Goal: Task Accomplishment & Management: Use online tool/utility

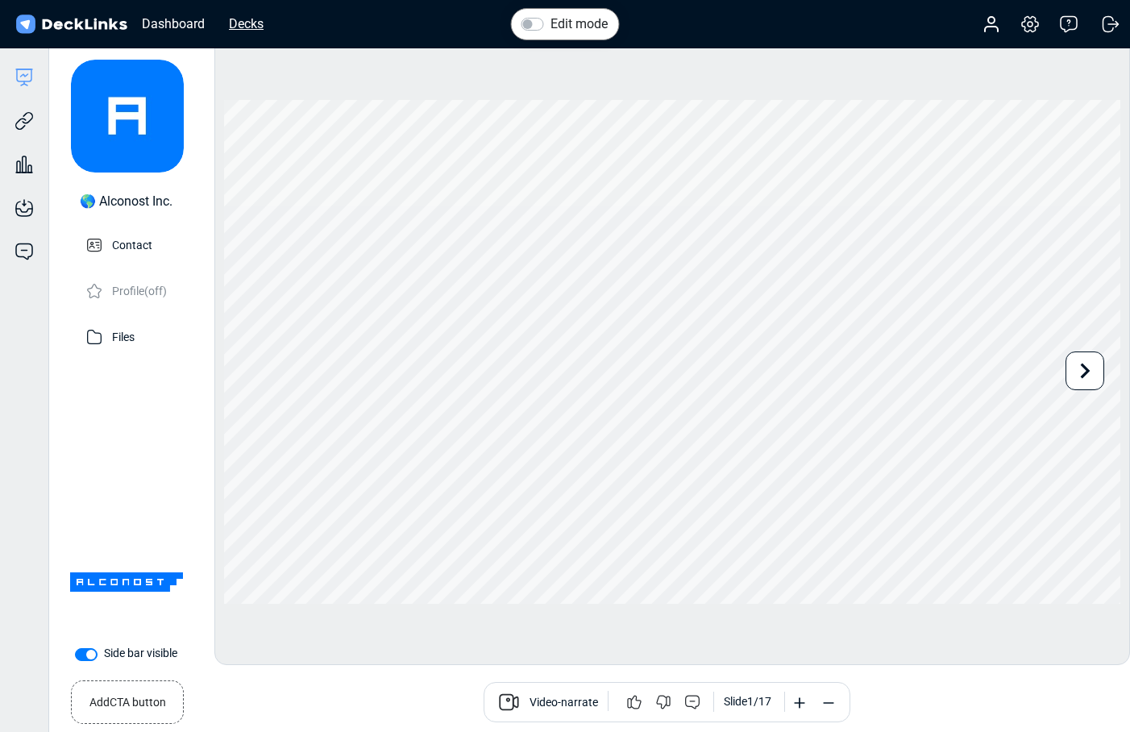
click at [250, 20] on div "Decks" at bounding box center [246, 24] width 51 height 20
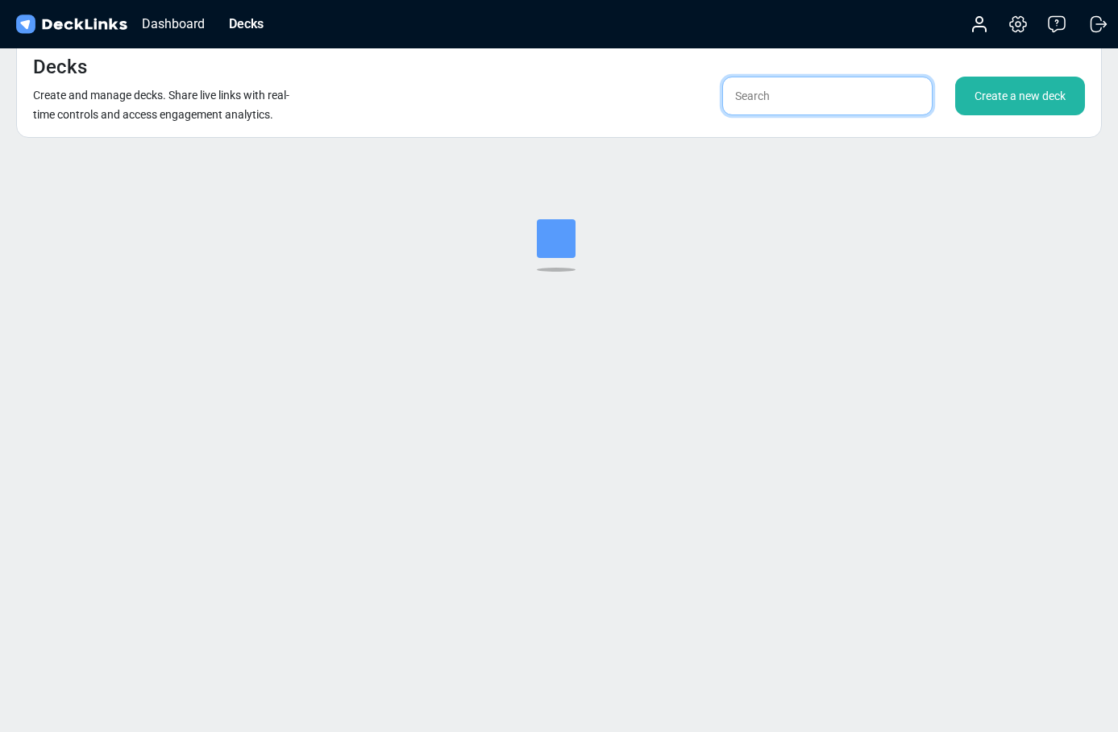
click at [792, 102] on input "text" at bounding box center [827, 96] width 210 height 39
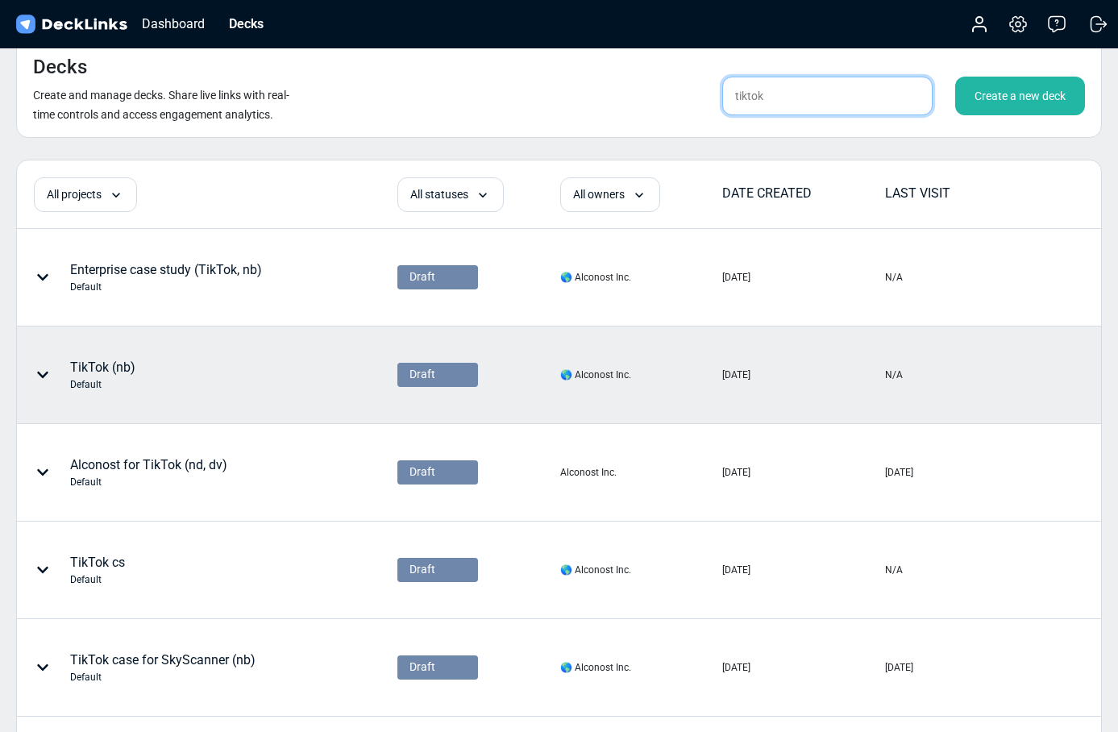
type input "tiktok"
click at [202, 378] on div "TikTok (nb) Default" at bounding box center [160, 375] width 284 height 48
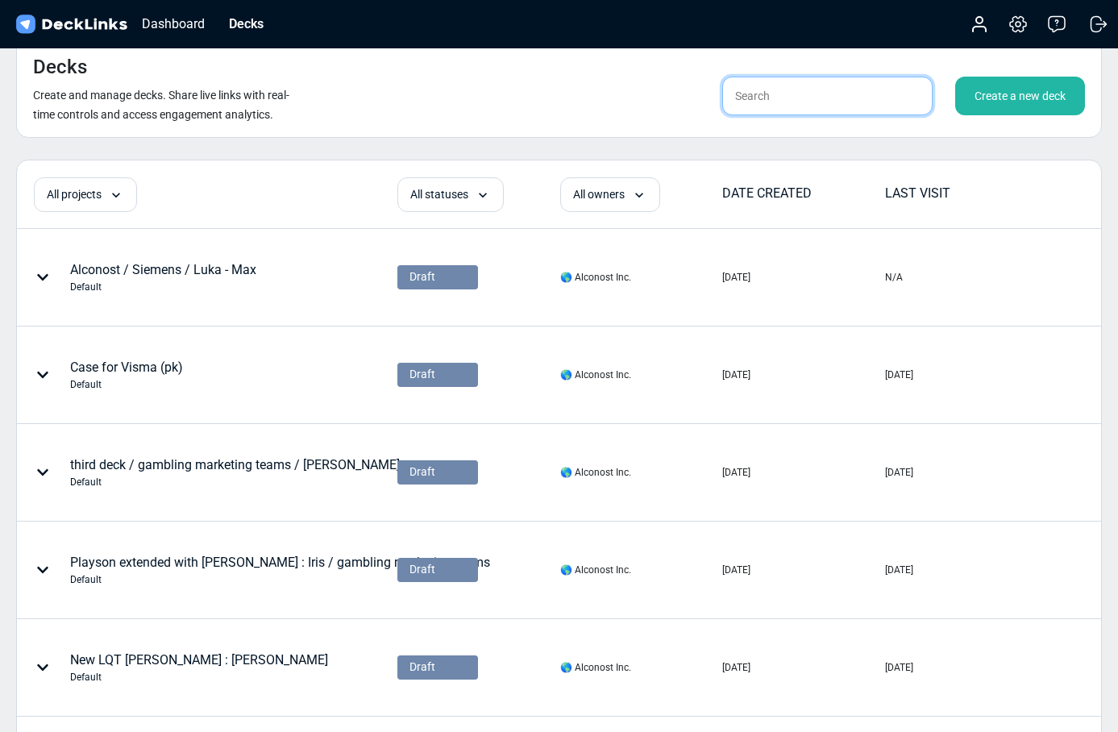
click at [767, 99] on input "text" at bounding box center [827, 96] width 210 height 39
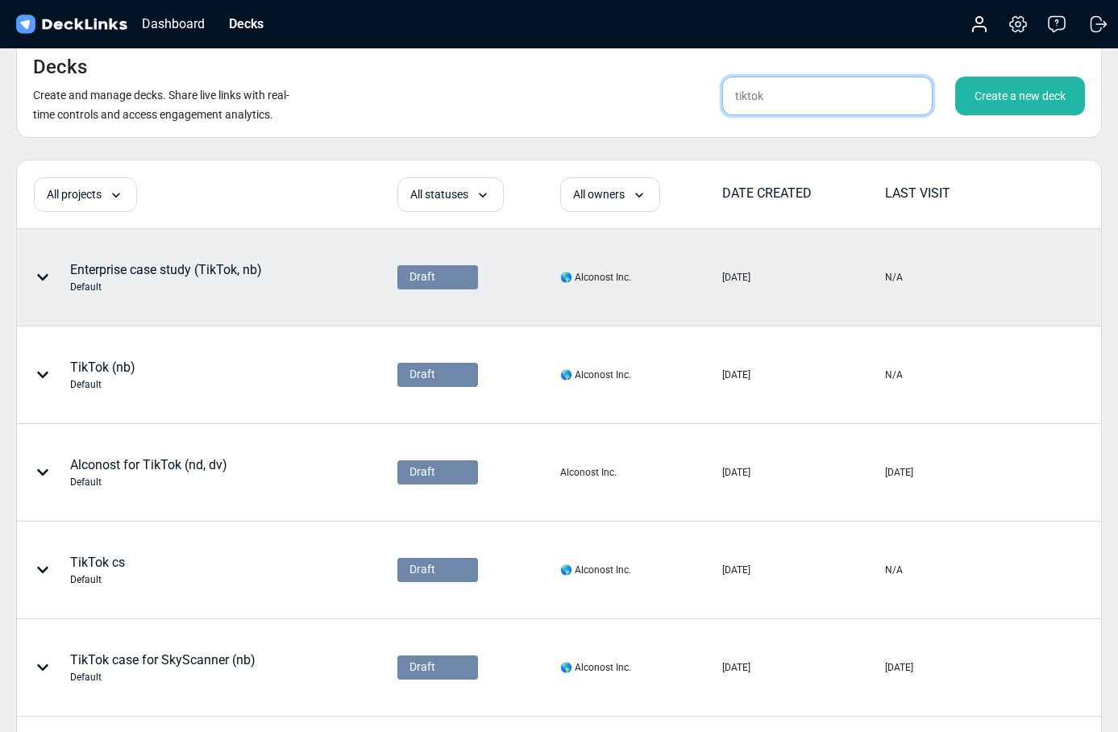
type input "tiktok"
click at [244, 272] on div "Enterprise case study (TikTok, nb) Default" at bounding box center [166, 277] width 192 height 34
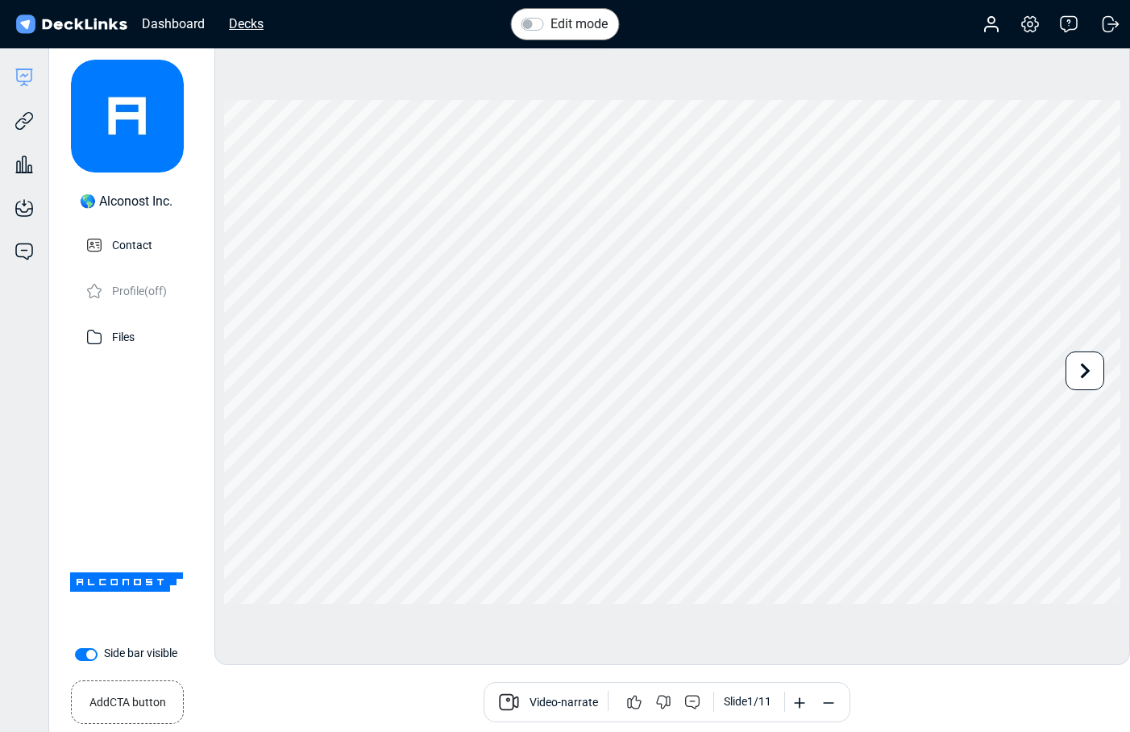
click at [247, 23] on div "Decks" at bounding box center [246, 24] width 51 height 20
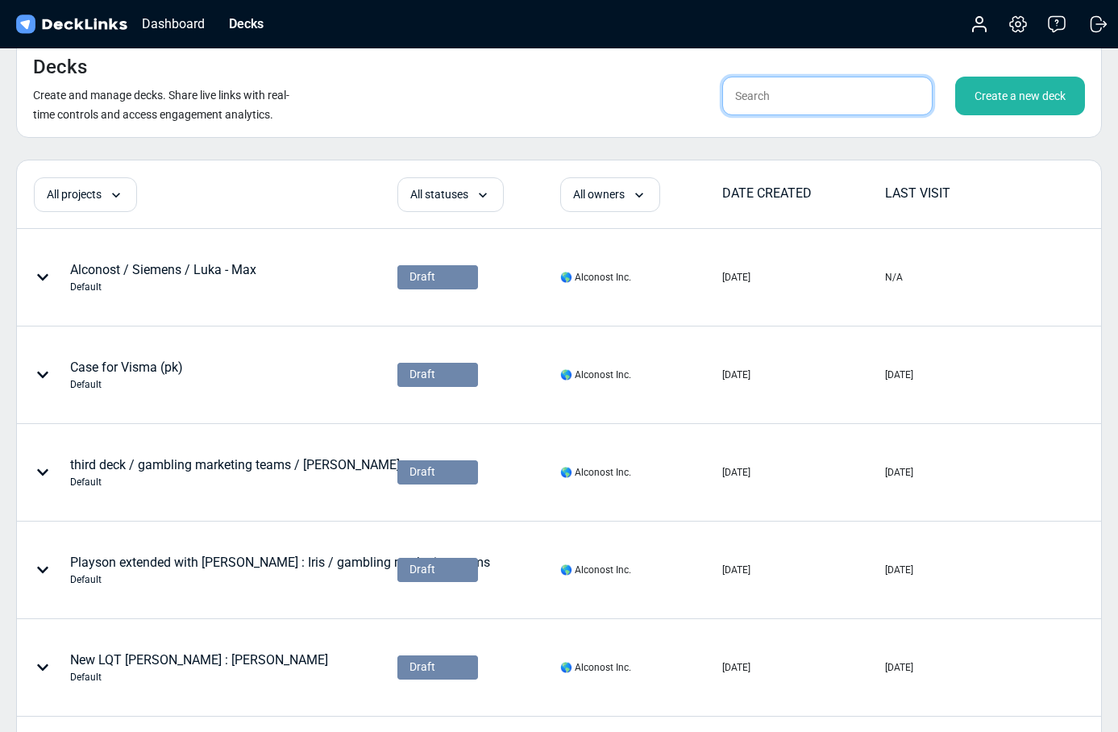
click at [771, 87] on input "text" at bounding box center [827, 96] width 210 height 39
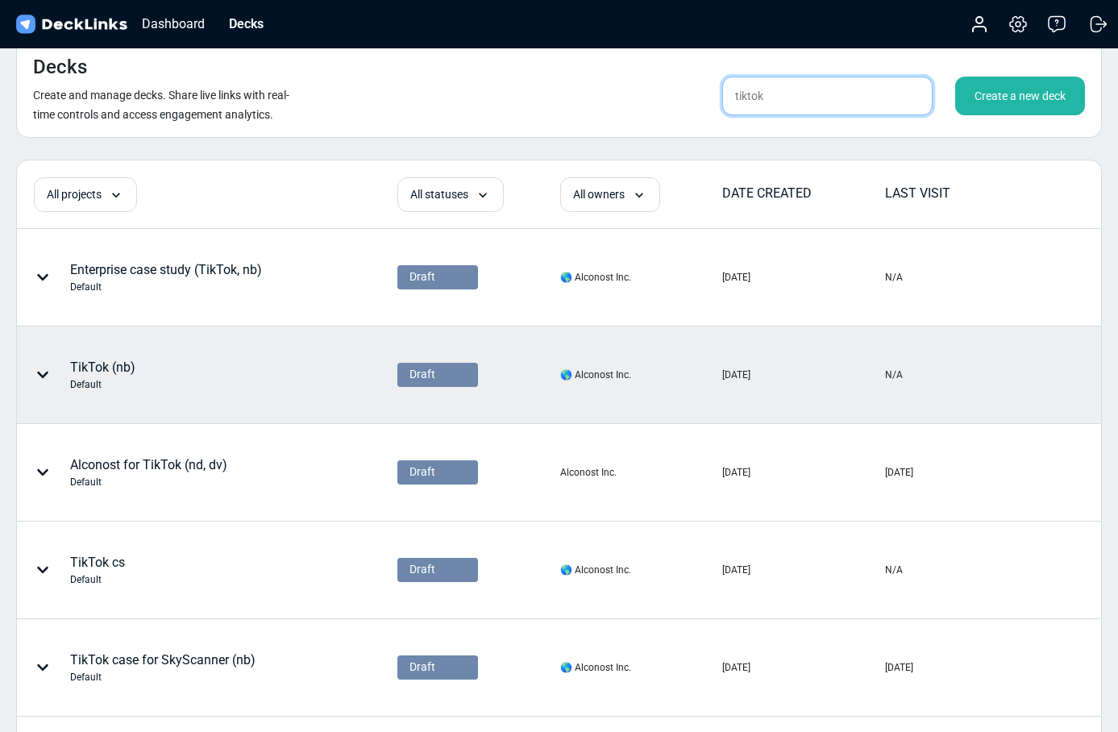
type input "tiktok"
click at [110, 362] on div "TikTok (nb) Default" at bounding box center [102, 375] width 65 height 34
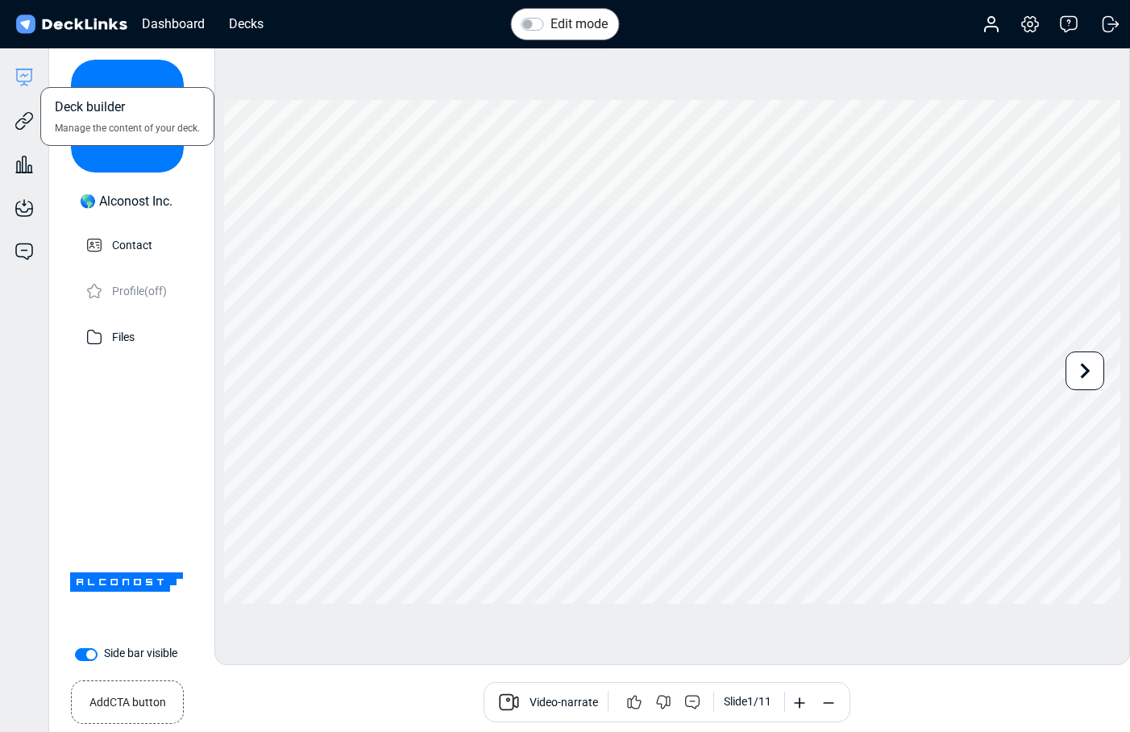
click at [33, 84] on icon at bounding box center [24, 77] width 19 height 19
click at [257, 29] on div "Decks" at bounding box center [246, 24] width 51 height 20
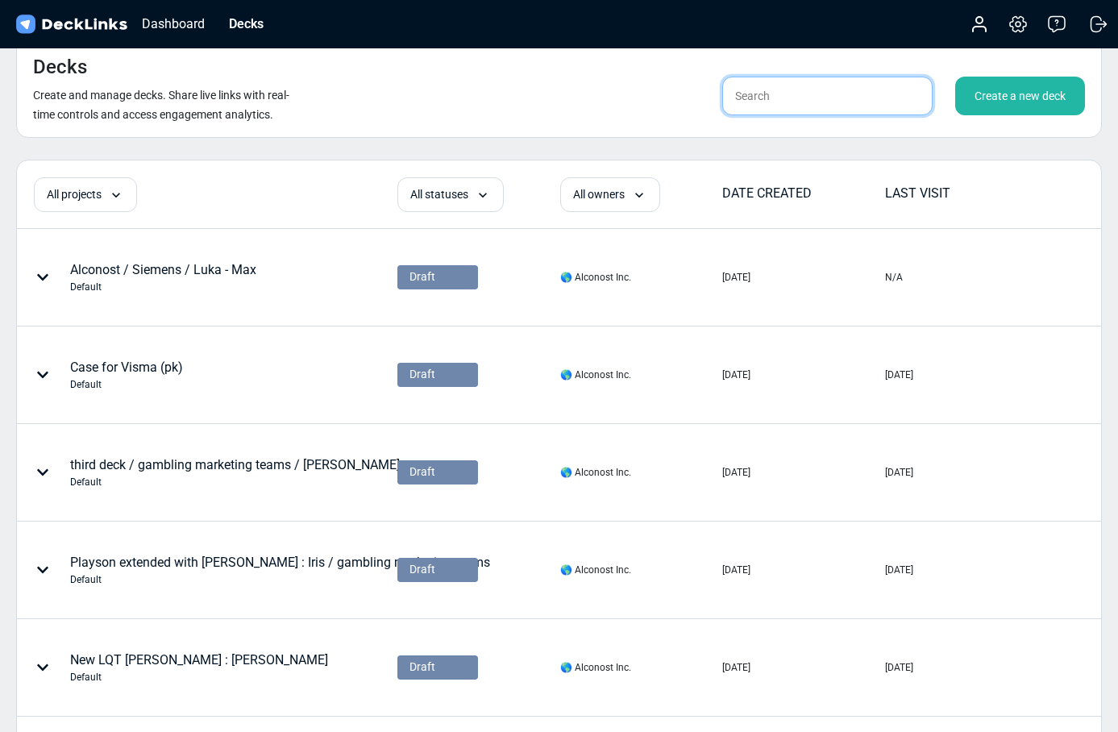
click at [786, 101] on input "text" at bounding box center [827, 96] width 210 height 39
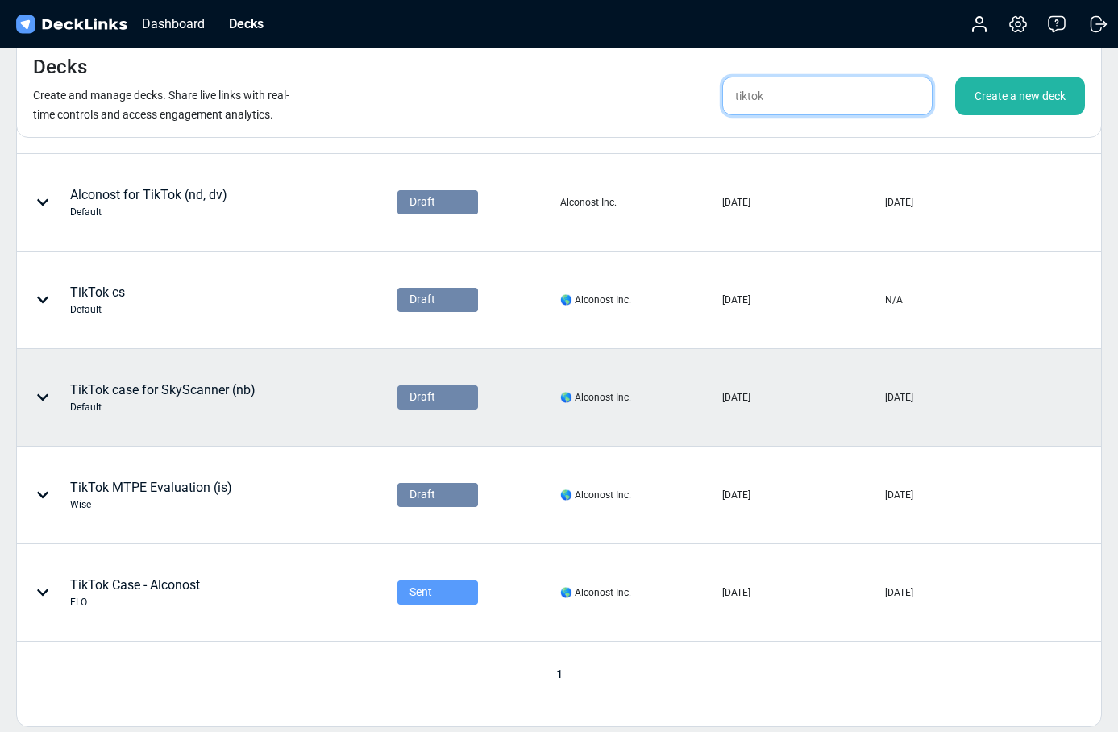
scroll to position [276, 0]
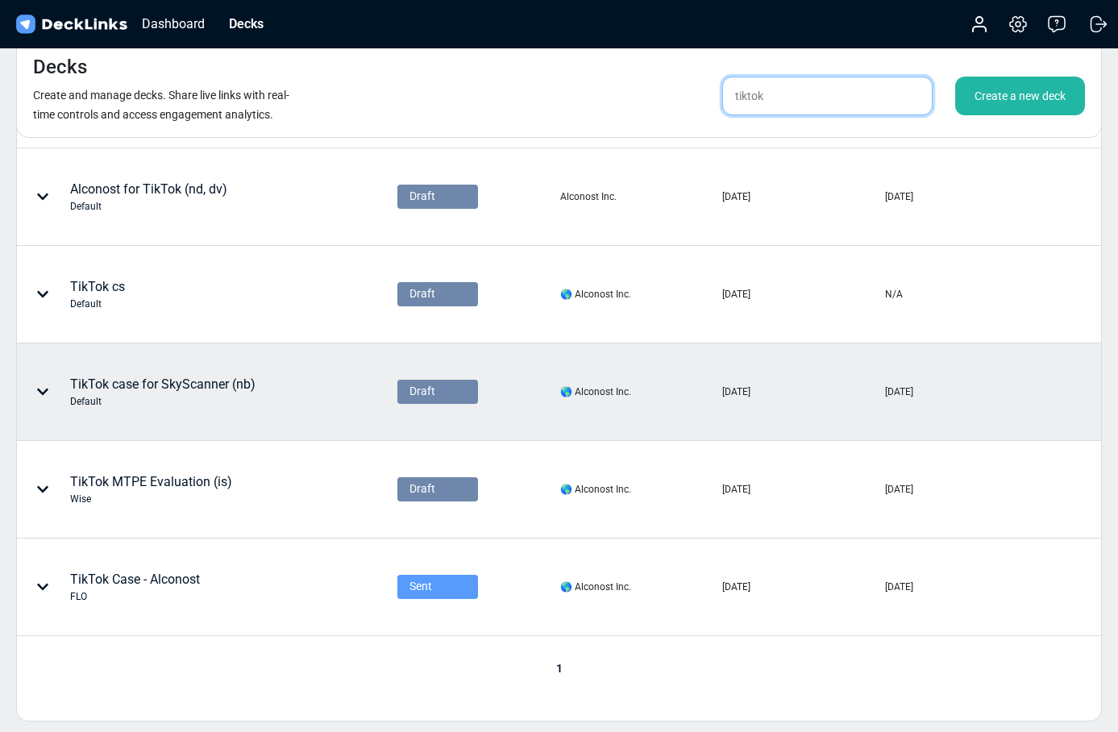
type input "tiktok"
click at [223, 398] on div "Default" at bounding box center [162, 401] width 185 height 15
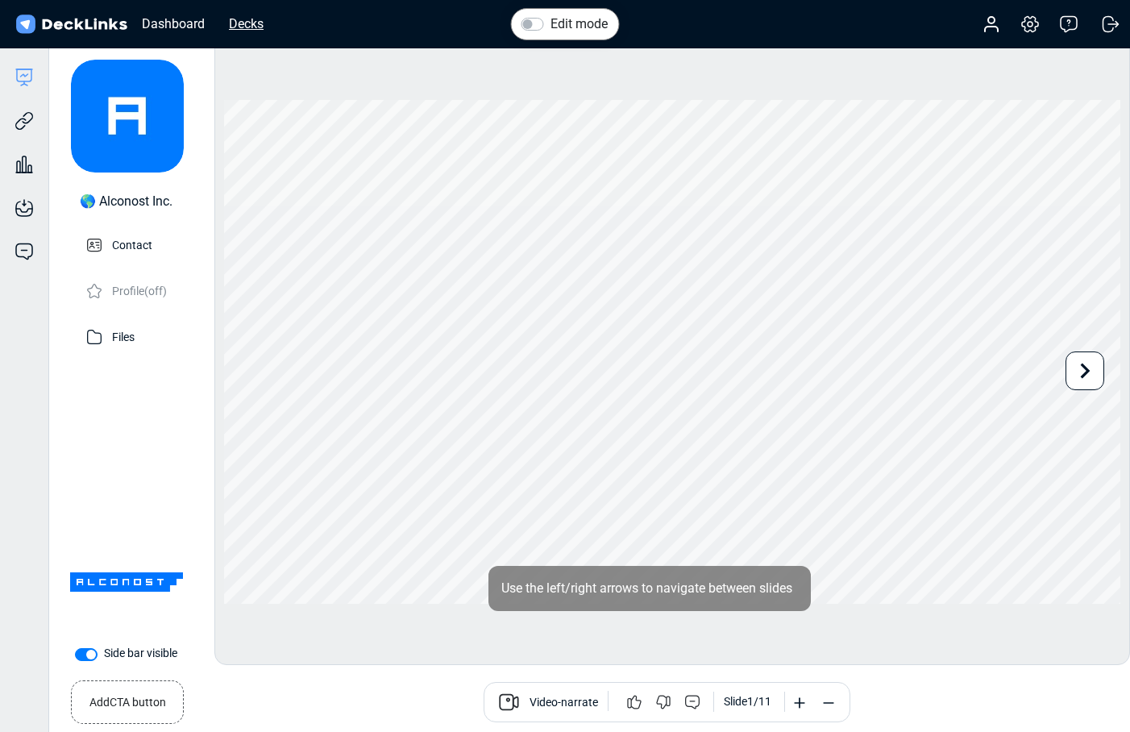
click at [247, 23] on div "Decks" at bounding box center [246, 24] width 51 height 20
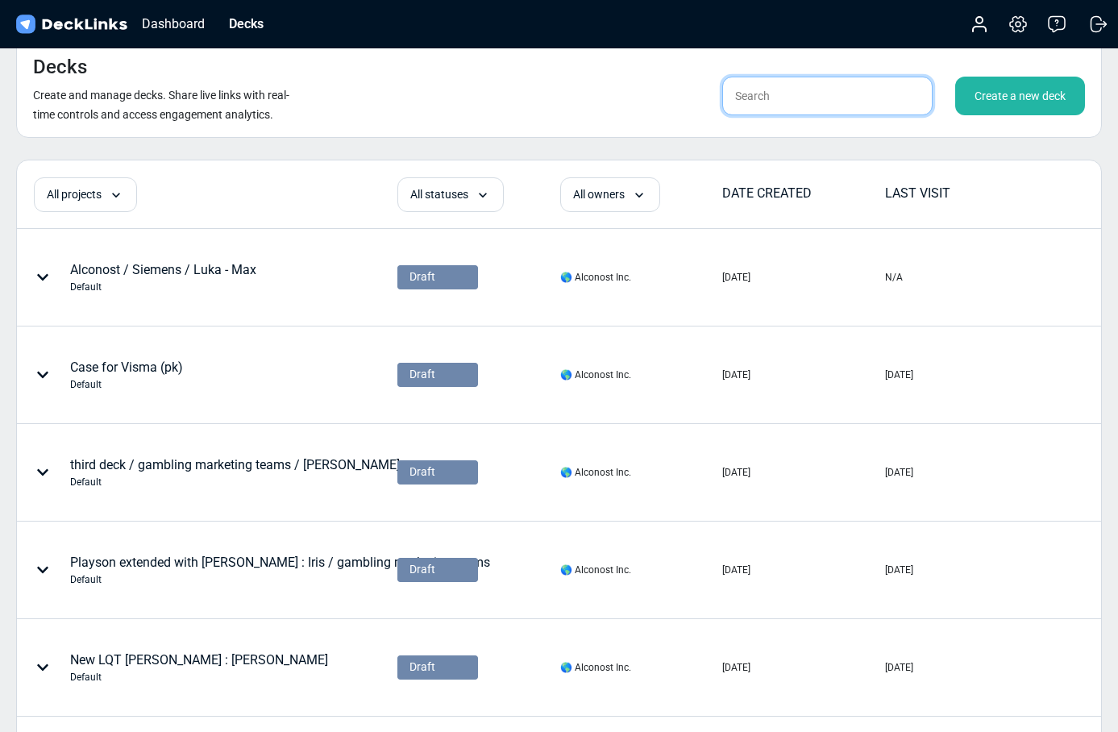
click at [785, 102] on input "text" at bounding box center [827, 96] width 210 height 39
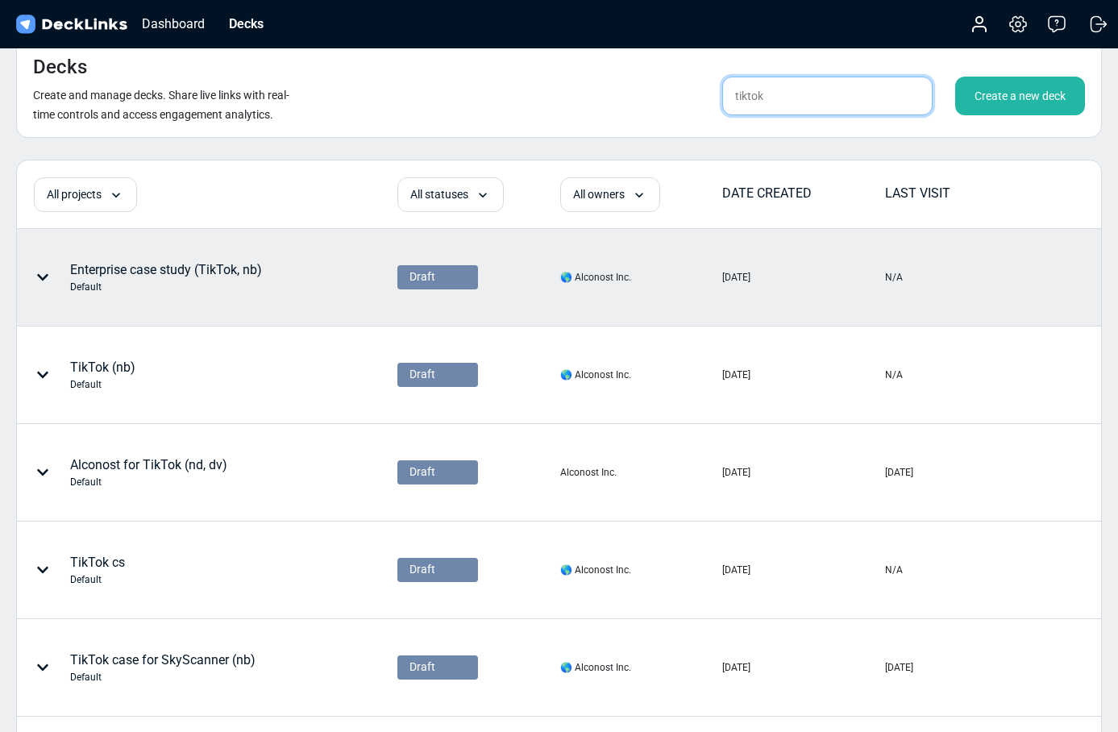
type input "tiktok"
click at [411, 276] on span "Draft" at bounding box center [422, 276] width 26 height 17
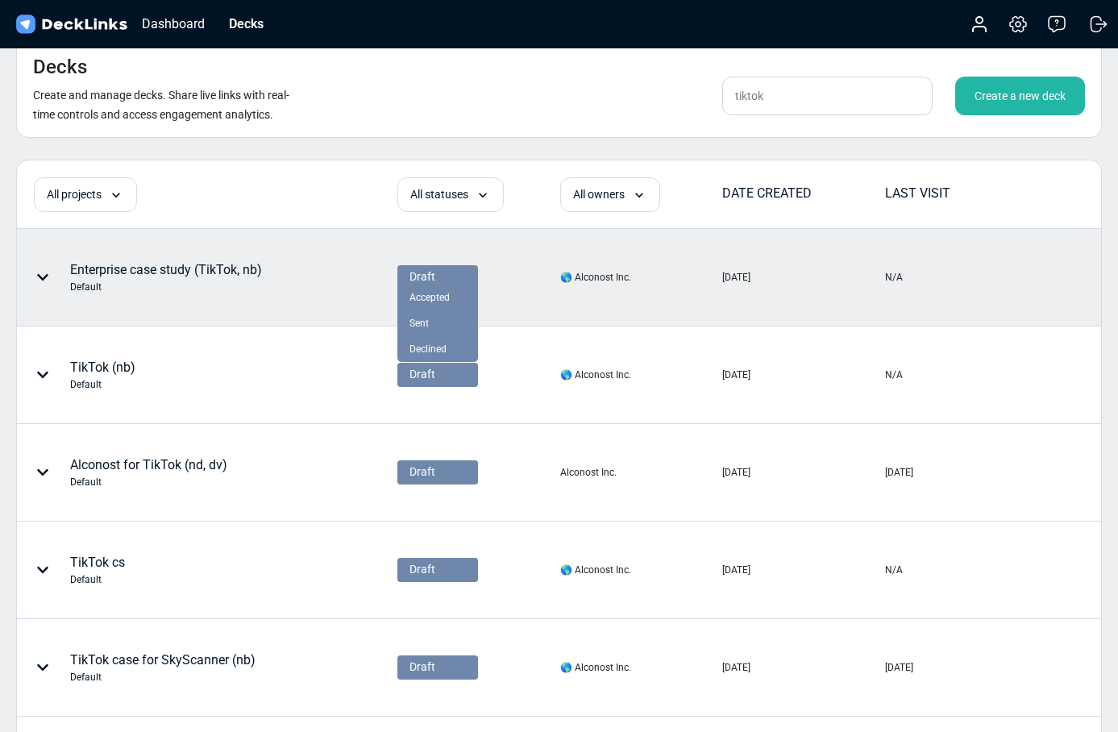
click at [47, 277] on icon at bounding box center [42, 277] width 13 height 13
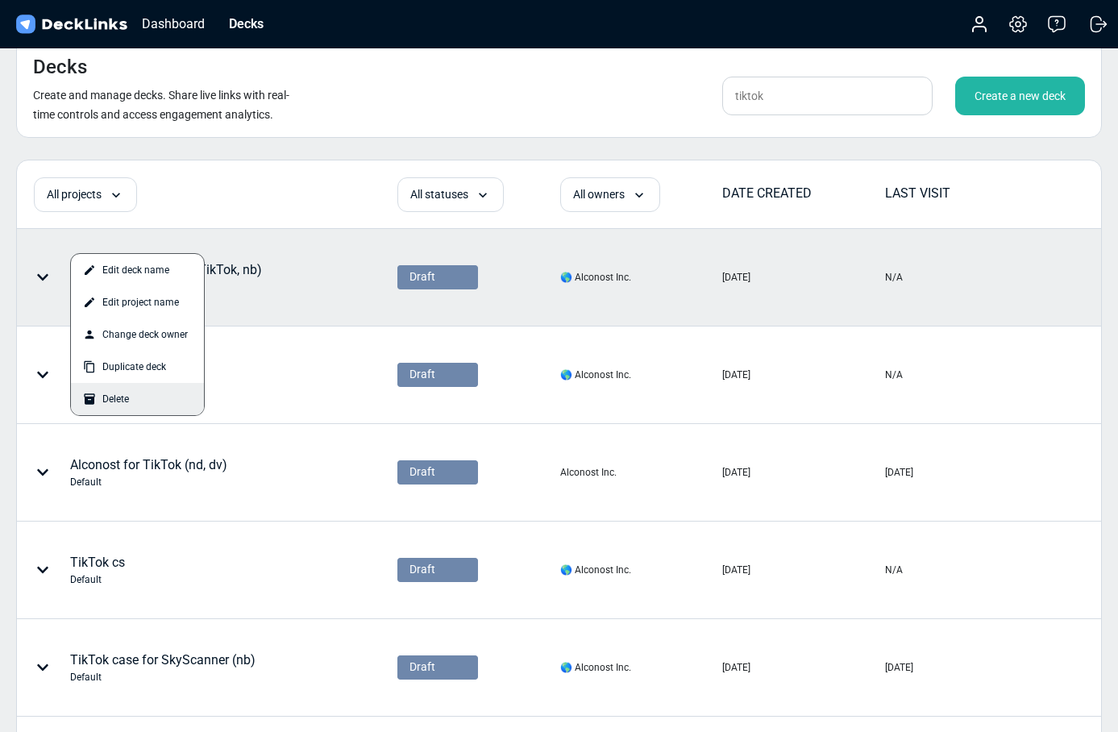
click at [123, 397] on div "Delete" at bounding box center [137, 399] width 133 height 32
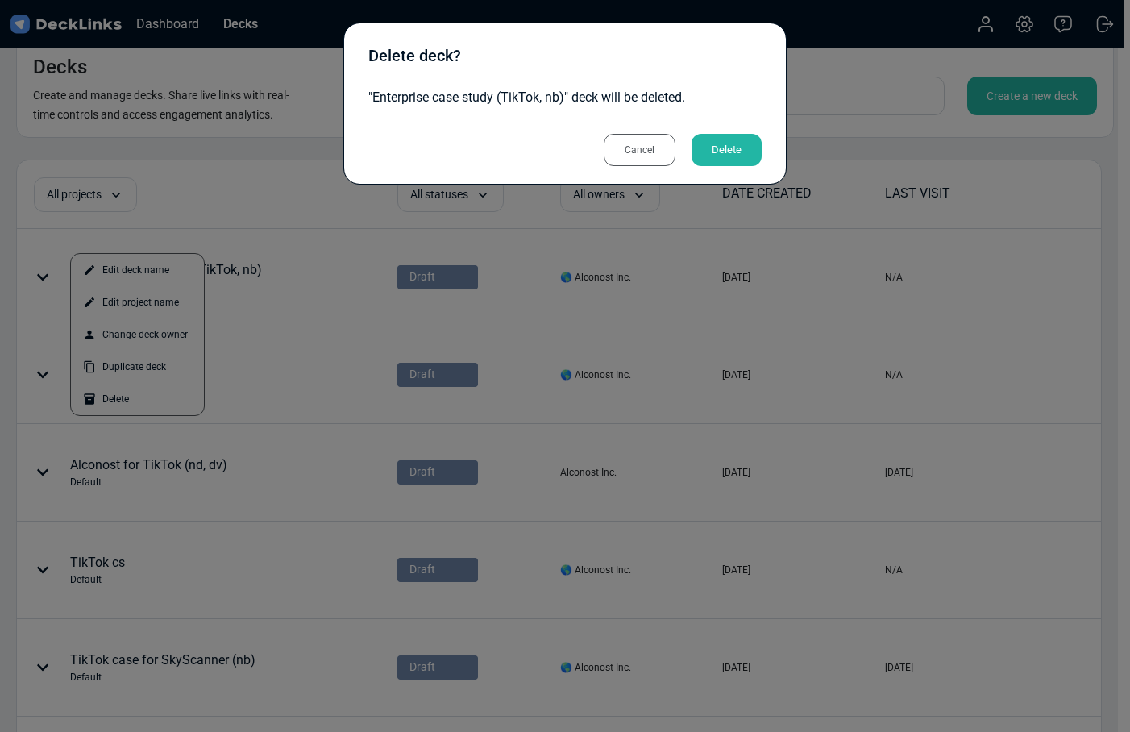
click at [738, 152] on div "Delete" at bounding box center [727, 150] width 70 height 32
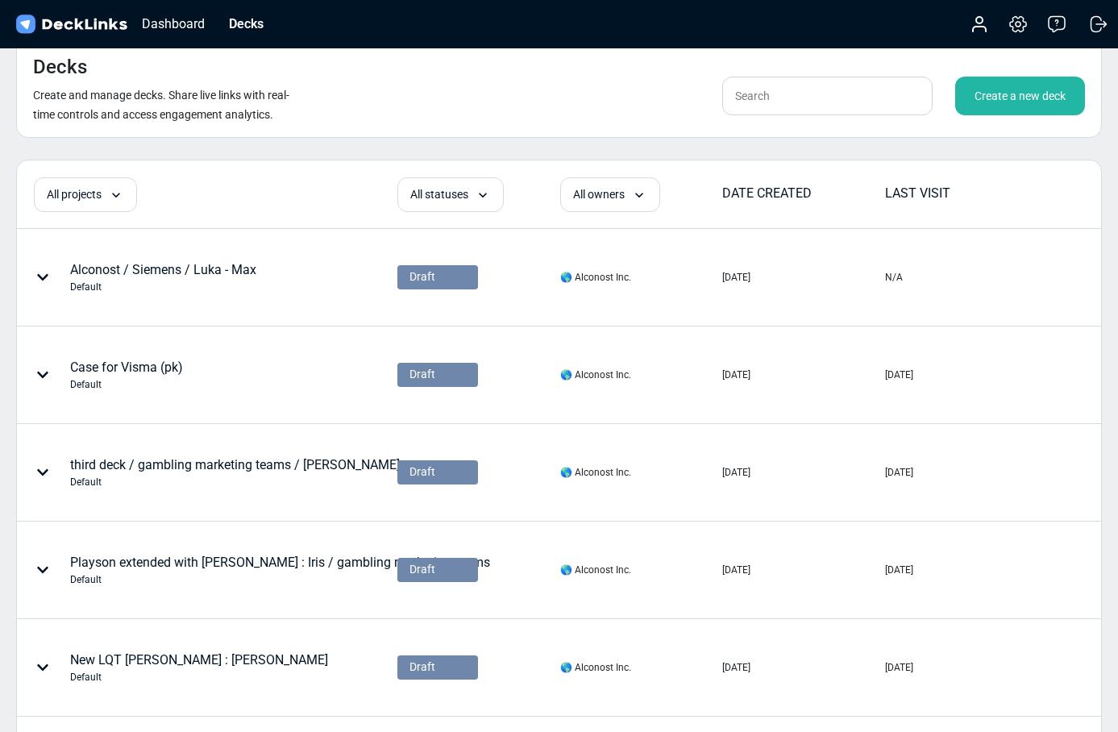
click at [1028, 95] on div "Create a new deck" at bounding box center [1020, 96] width 130 height 39
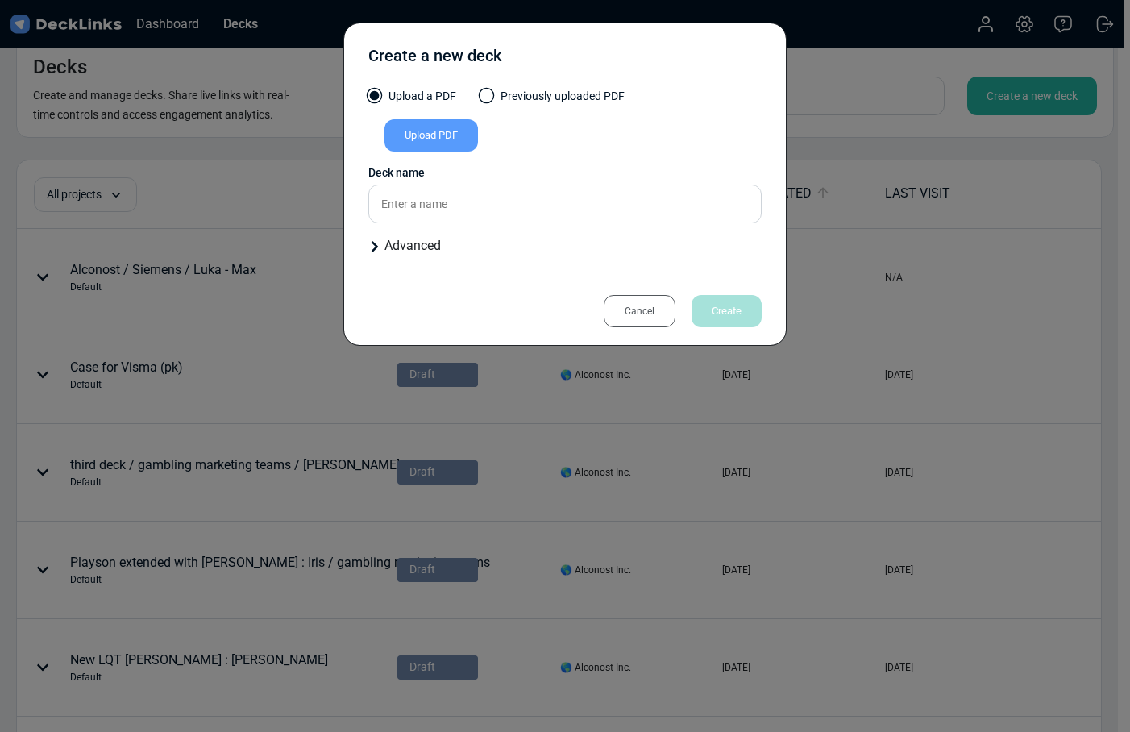
click at [453, 134] on div "Upload PDF" at bounding box center [430, 135] width 93 height 32
click at [0, 0] on input "Upload PDF" at bounding box center [0, 0] width 0 height 0
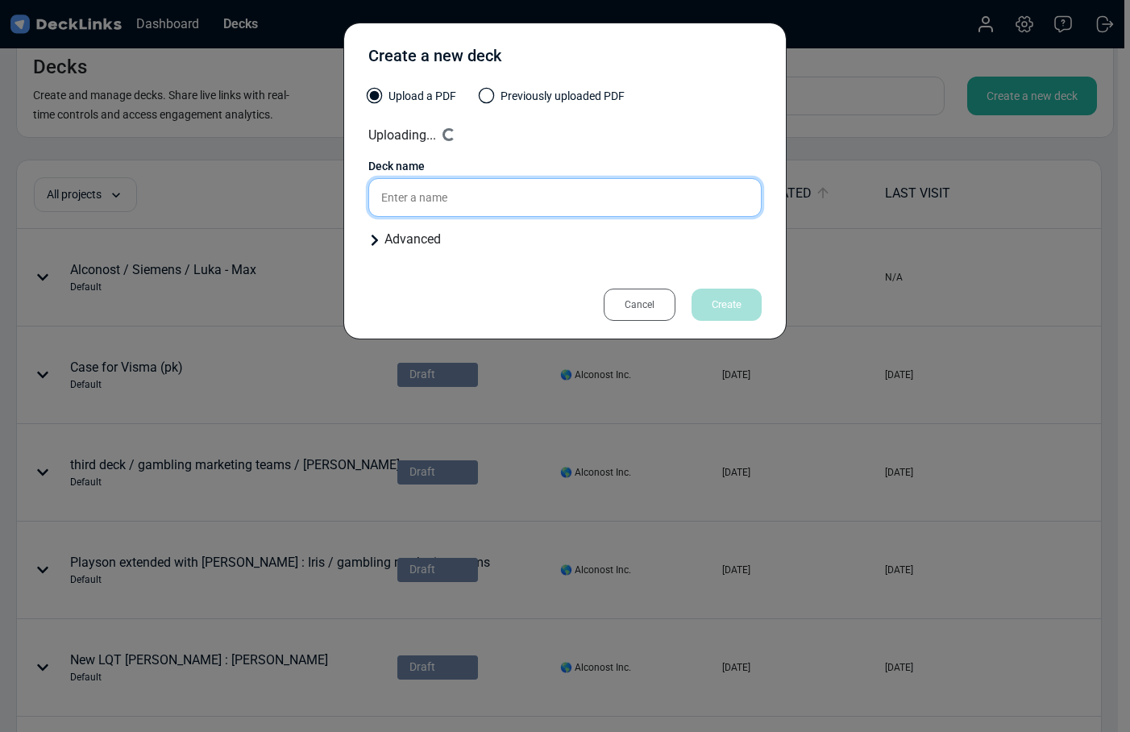
click at [451, 189] on input "text" at bounding box center [564, 197] width 393 height 39
type input "T"
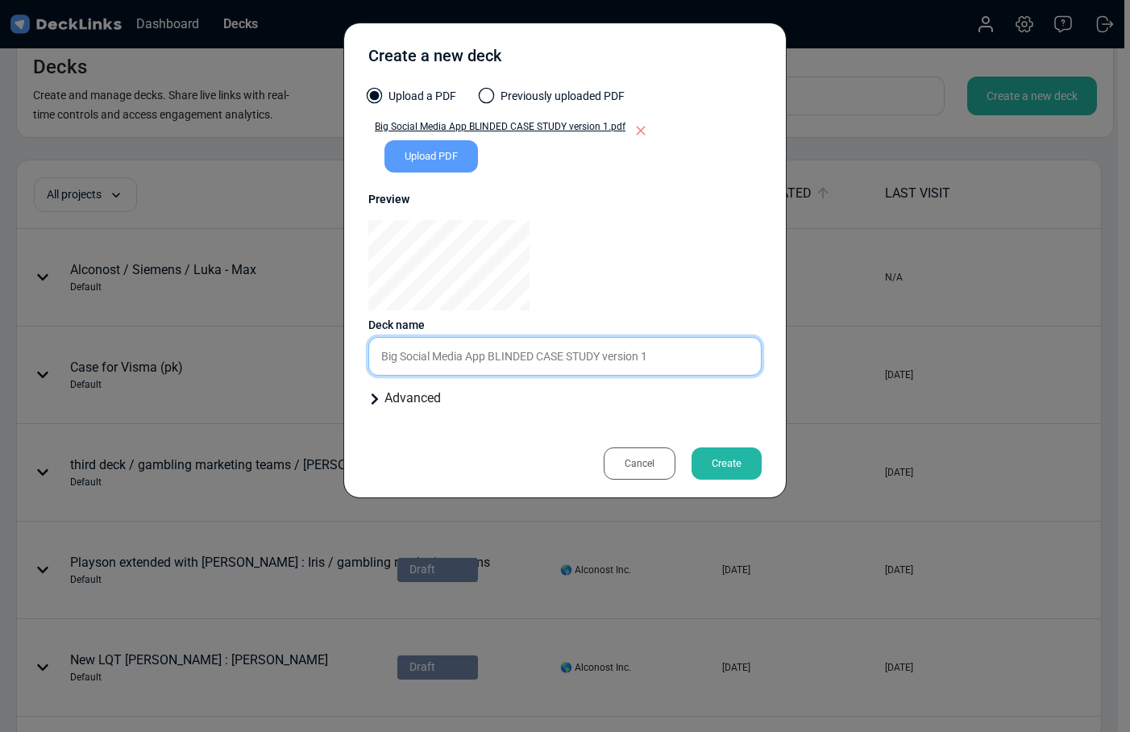
click at [550, 368] on input "Big Social Media App BLINDED CASE STUDY version 1" at bounding box center [564, 356] width 393 height 39
drag, startPoint x: 697, startPoint y: 357, endPoint x: 323, endPoint y: 359, distance: 374.0
click at [323, 359] on div "Create a new deck Upload a PDF Previously uploaded PDF Big Social Media App BLI…" at bounding box center [565, 366] width 1130 height 732
click at [433, 359] on input "Enteprise TikTok (nb)" at bounding box center [564, 356] width 393 height 39
type input "Enteprise - TikTok (nb)"
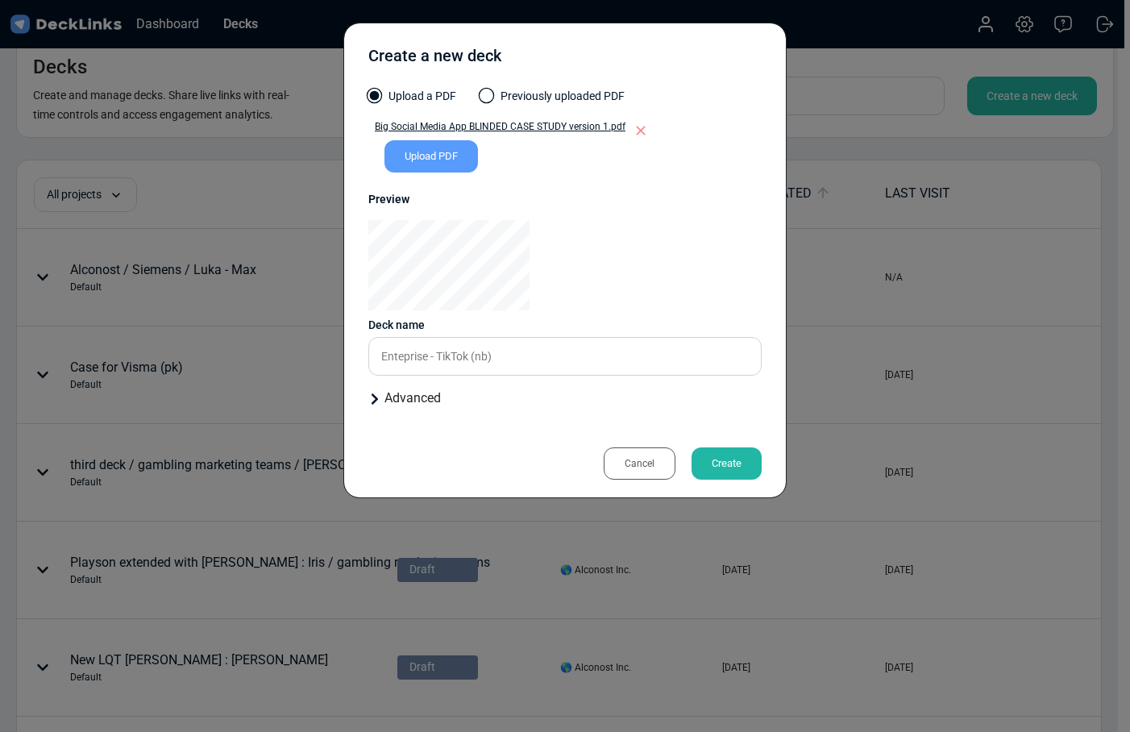
click at [736, 460] on div "Create" at bounding box center [727, 463] width 70 height 32
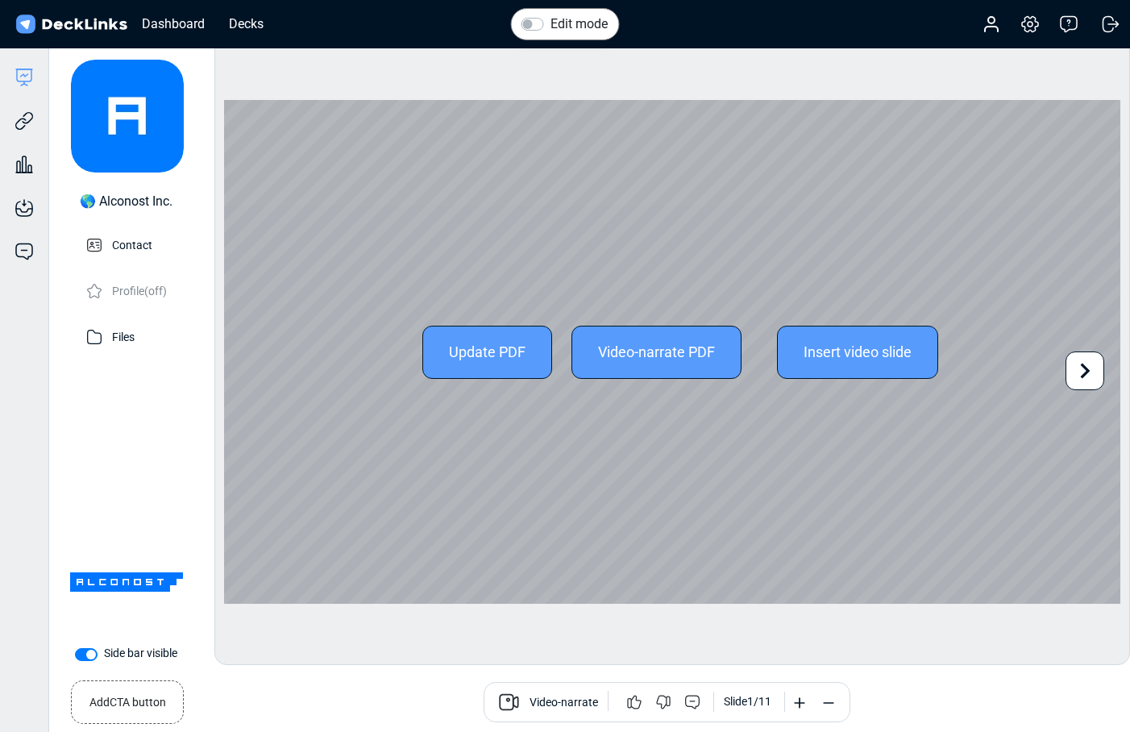
click at [1104, 371] on div "Update PDF Video-narrate PDF Insert video slide" at bounding box center [672, 352] width 896 height 505
click at [1081, 371] on icon at bounding box center [1085, 370] width 31 height 31
click at [237, 368] on icon at bounding box center [245, 370] width 31 height 31
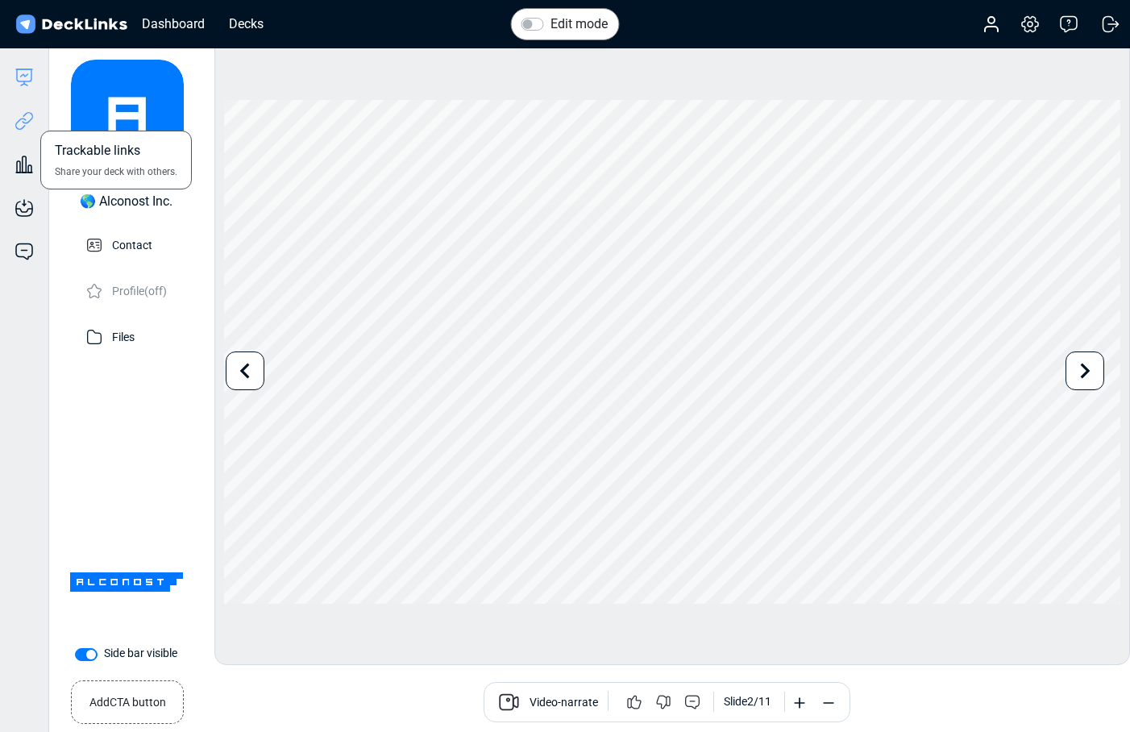
click at [27, 114] on icon at bounding box center [24, 120] width 19 height 19
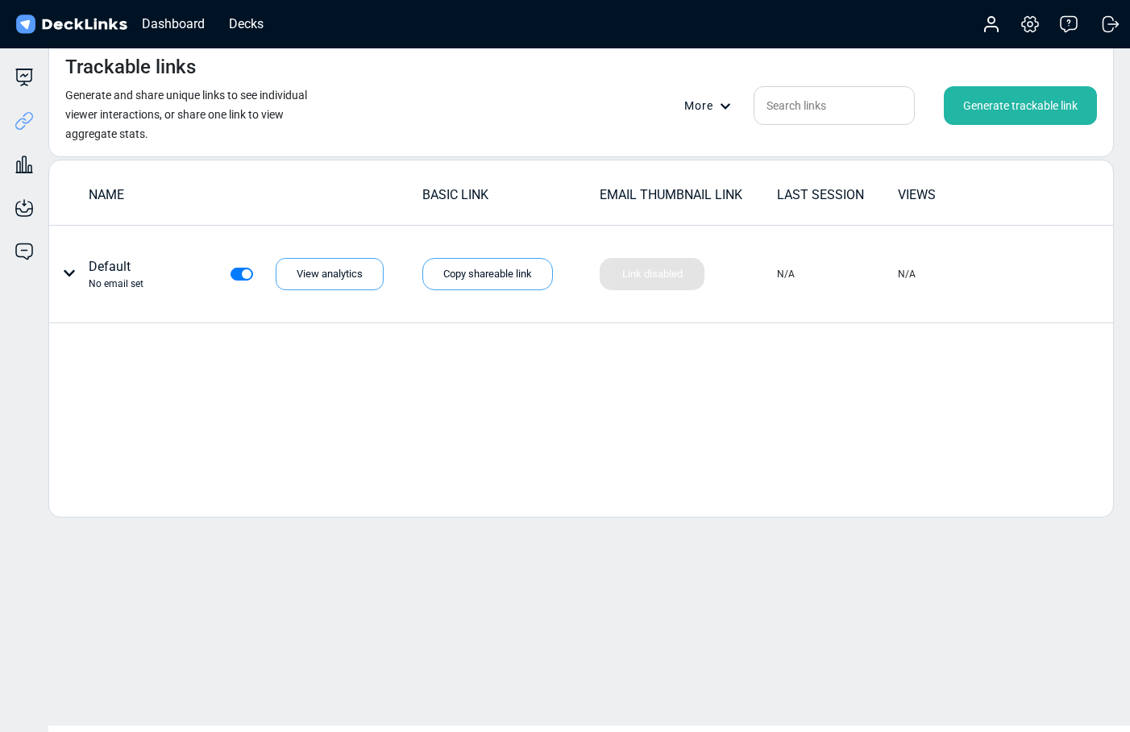
click at [984, 98] on div "Generate trackable link" at bounding box center [1020, 105] width 153 height 39
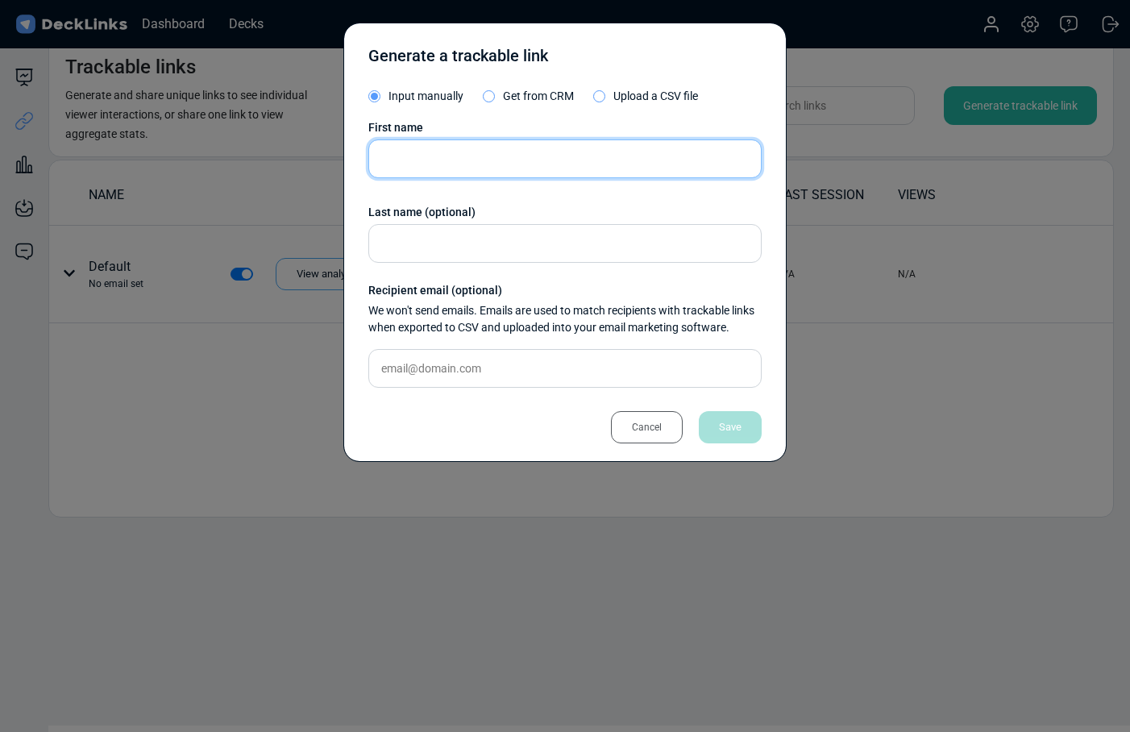
click at [447, 154] on input "text" at bounding box center [564, 158] width 393 height 39
type input "[PERSON_NAME]"
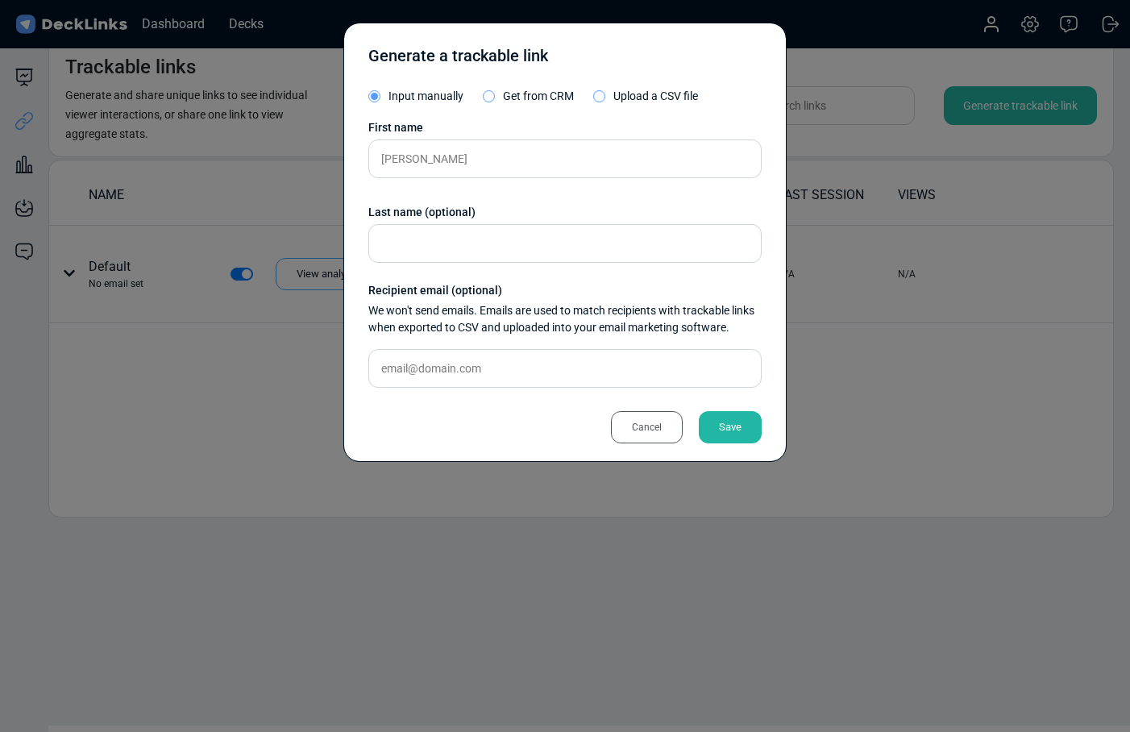
click at [732, 426] on div "Save" at bounding box center [730, 427] width 63 height 32
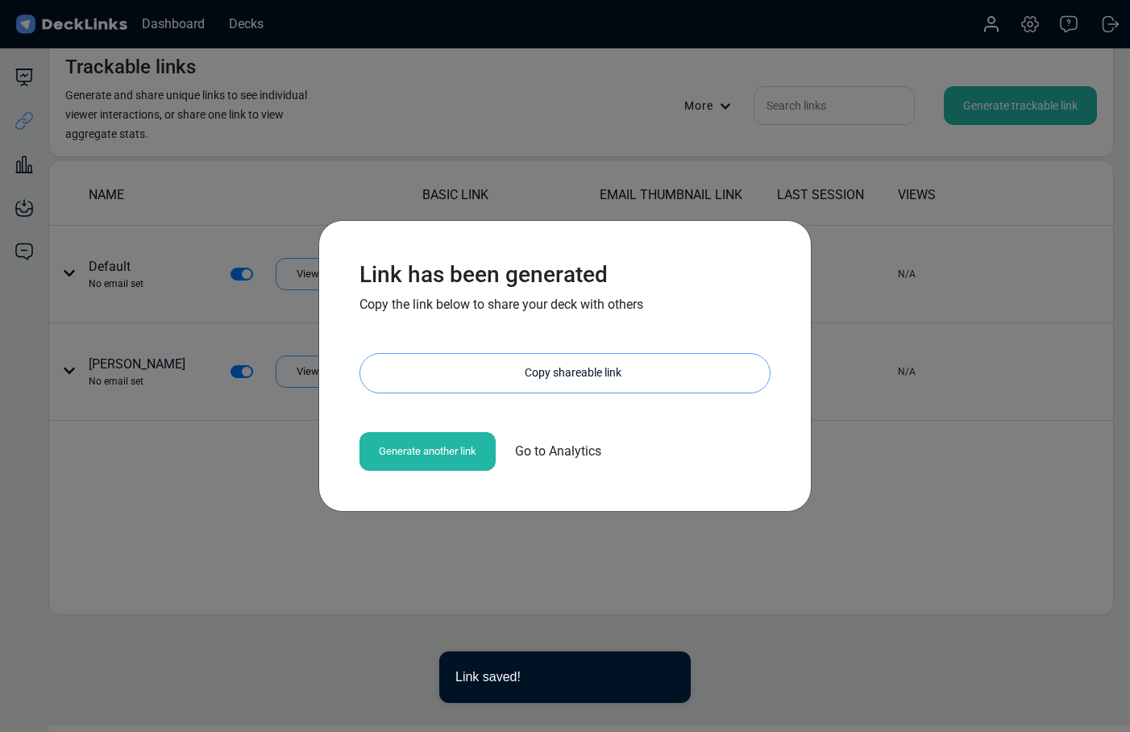
click at [537, 370] on div "Copy shareable link" at bounding box center [572, 373] width 393 height 39
